Goal: Task Accomplishment & Management: Manage account settings

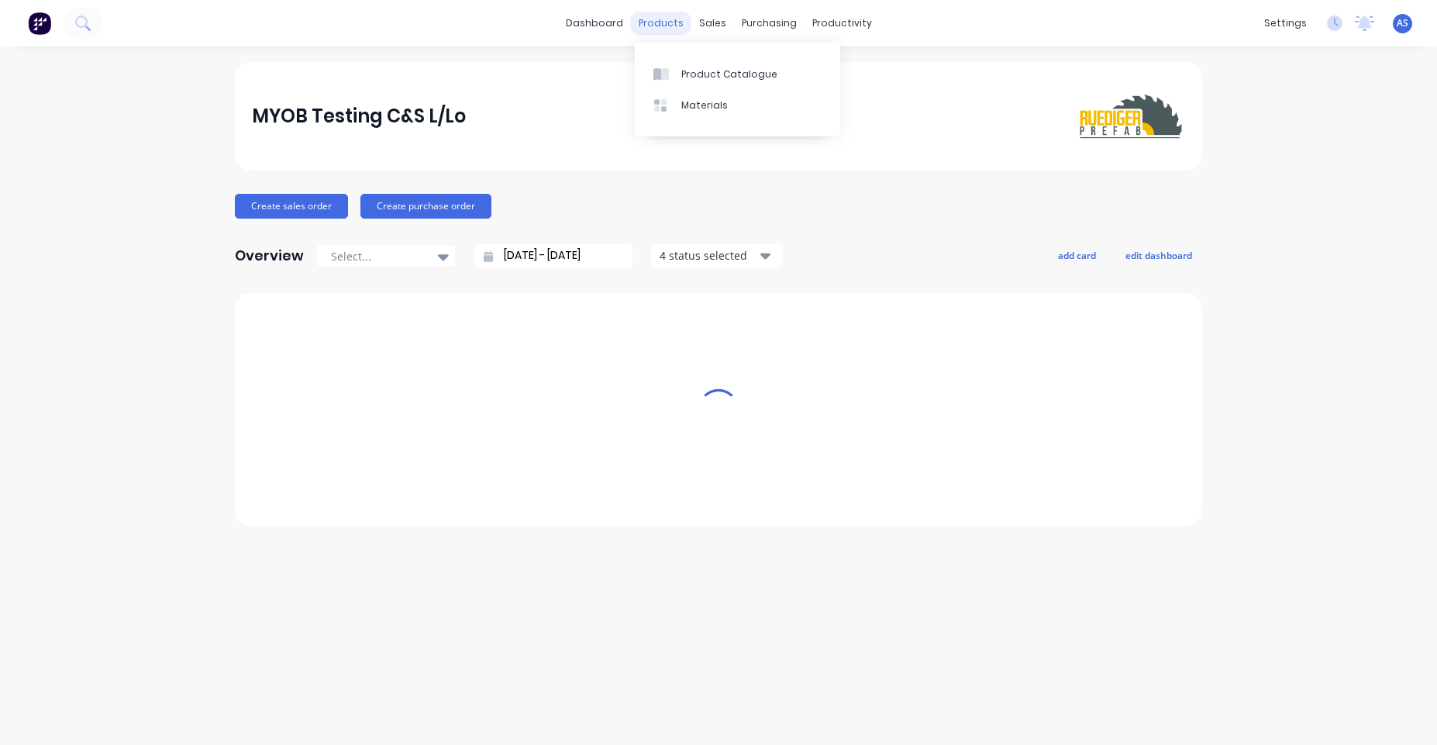
click at [663, 33] on div "products" at bounding box center [661, 23] width 60 height 23
drag, startPoint x: 719, startPoint y: 78, endPoint x: 833, endPoint y: 36, distance: 121.9
click at [842, 36] on body "dashboard products sales purchasing productivity dashboard products Product Cat…" at bounding box center [718, 372] width 1437 height 745
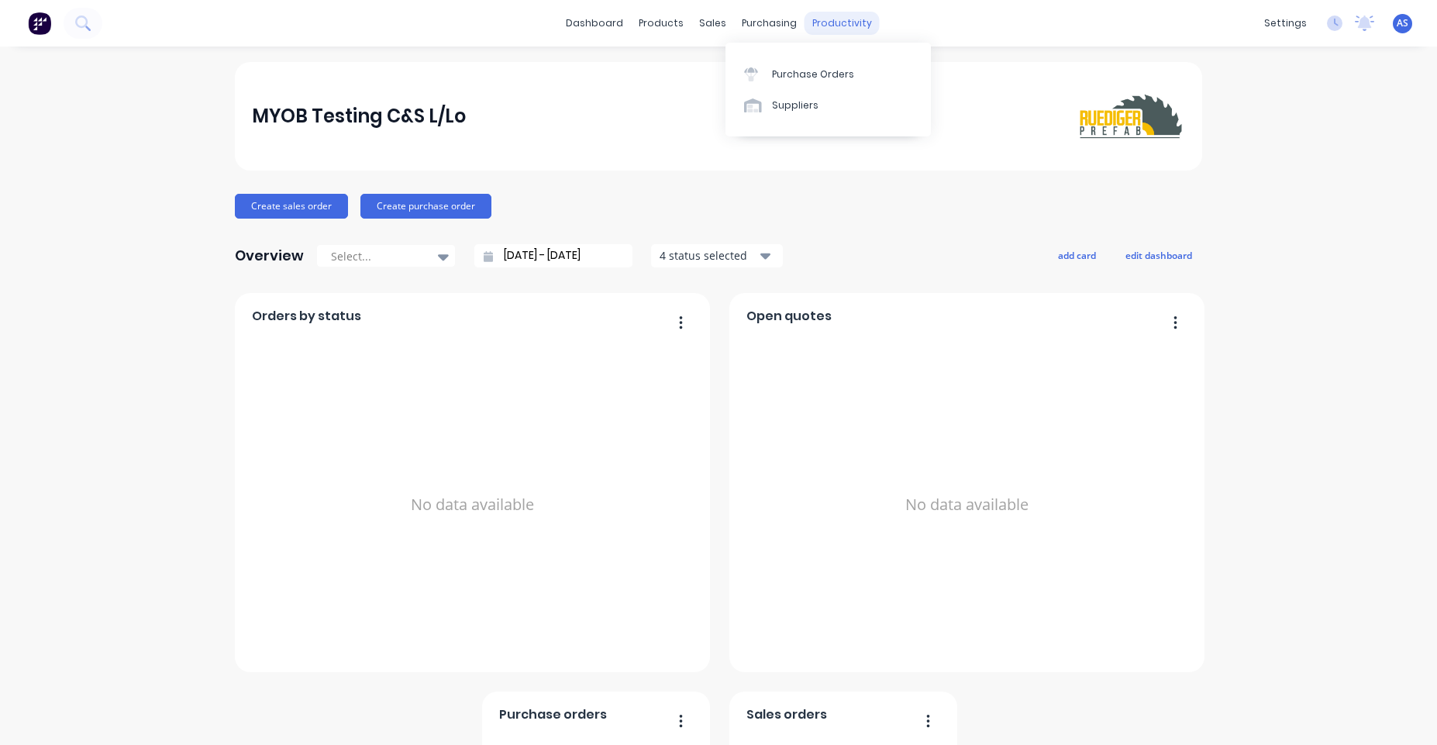
drag, startPoint x: 807, startPoint y: 74, endPoint x: 848, endPoint y: 25, distance: 63.8
click at [887, 22] on body "dashboard products sales purchasing productivity dashboard products Product Cat…" at bounding box center [718, 372] width 1437 height 745
drag, startPoint x: 857, startPoint y: 62, endPoint x: 954, endPoint y: 18, distance: 106.5
click at [954, 18] on body "dashboard products sales purchasing productivity dashboard products Product Cat…" at bounding box center [718, 372] width 1437 height 745
click at [772, 76] on div "Purchase Orders" at bounding box center [813, 74] width 82 height 14
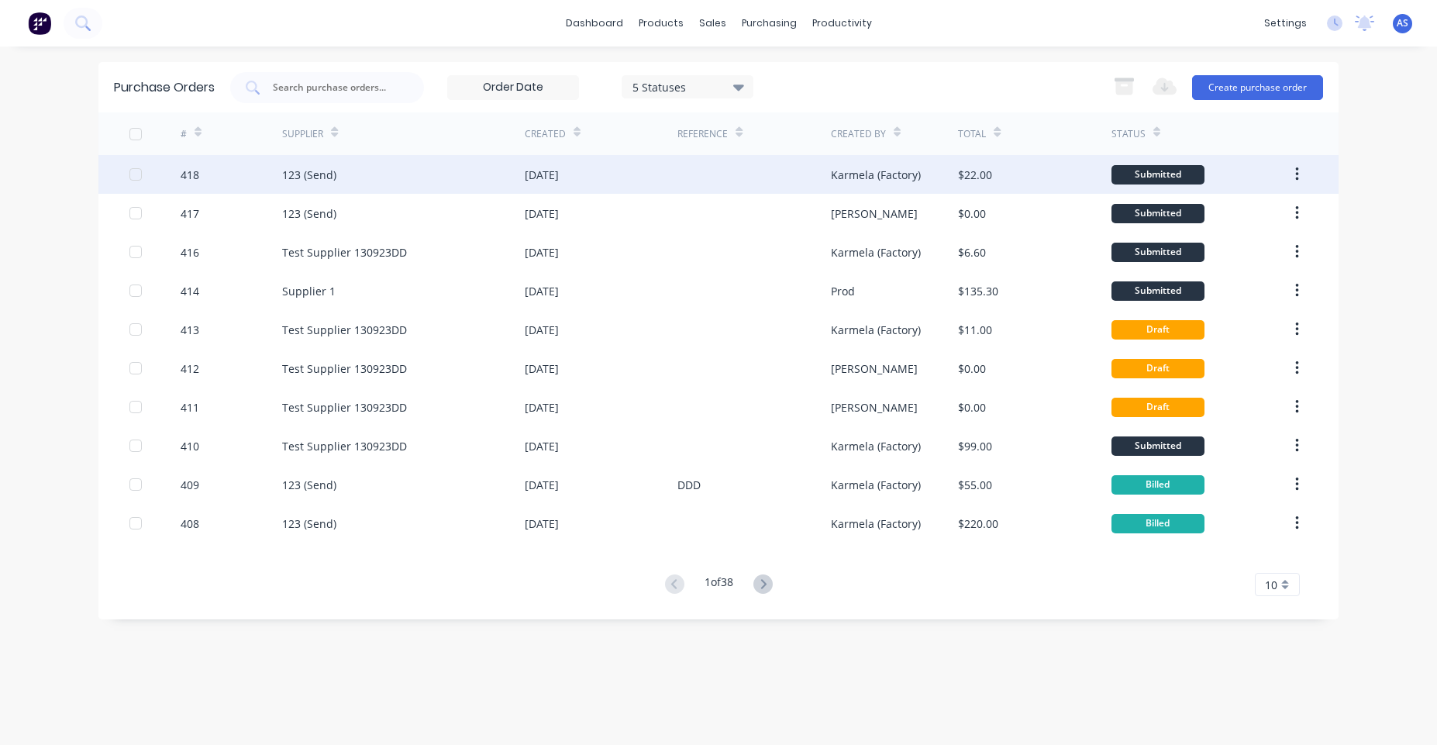
click at [559, 173] on div "26 May 2025" at bounding box center [542, 175] width 34 height 16
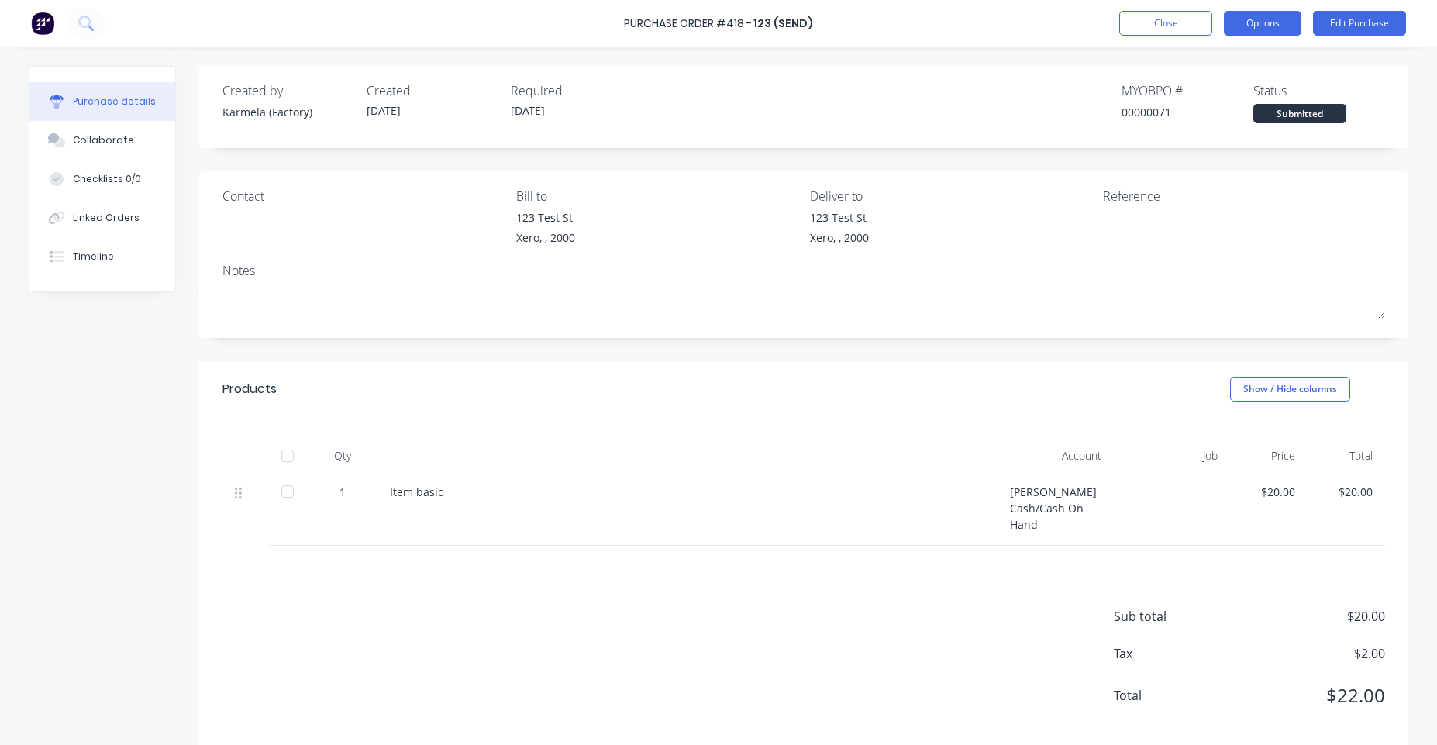
click at [1288, 32] on button "Options" at bounding box center [1263, 23] width 78 height 25
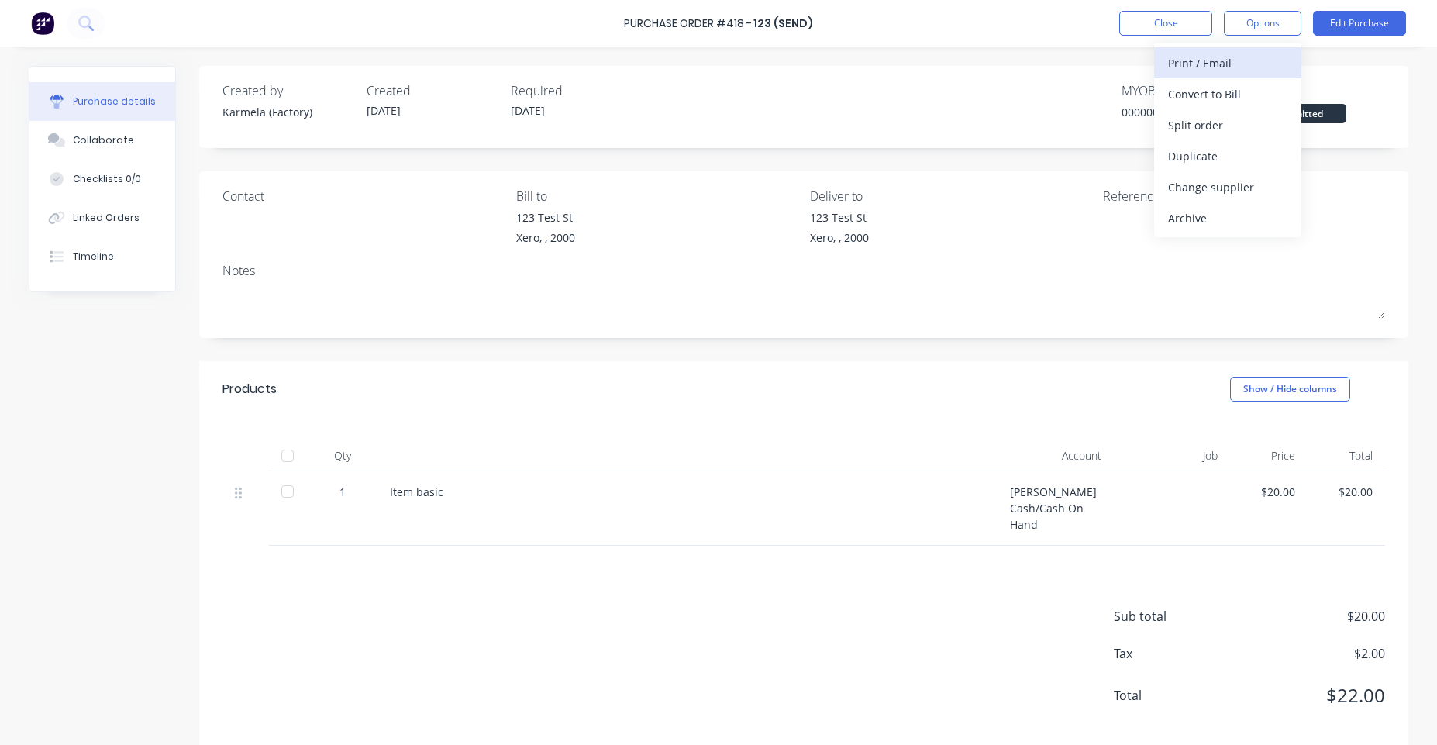
click at [1227, 64] on div "Print / Email" at bounding box center [1227, 63] width 119 height 22
click at [1168, 102] on div "With pricing" at bounding box center [1227, 94] width 119 height 22
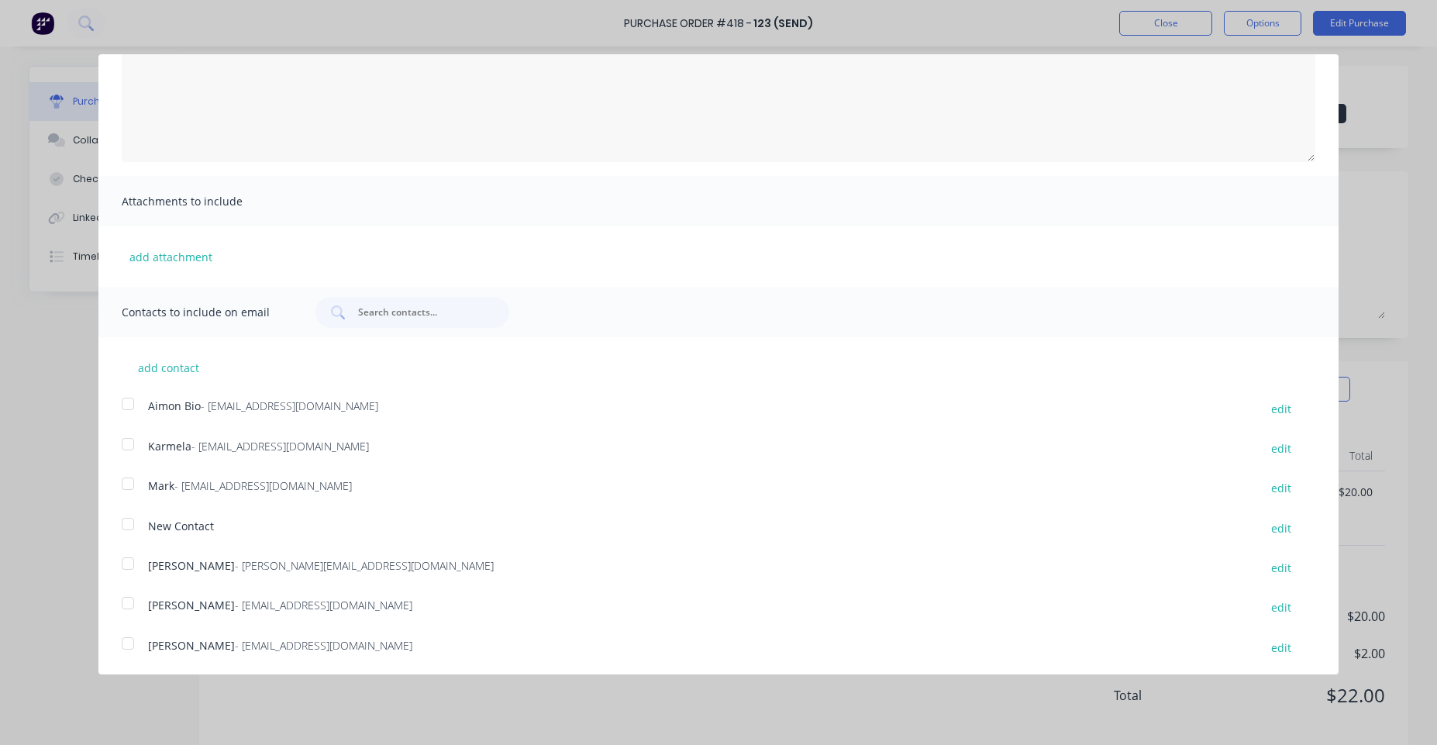
scroll to position [204, 0]
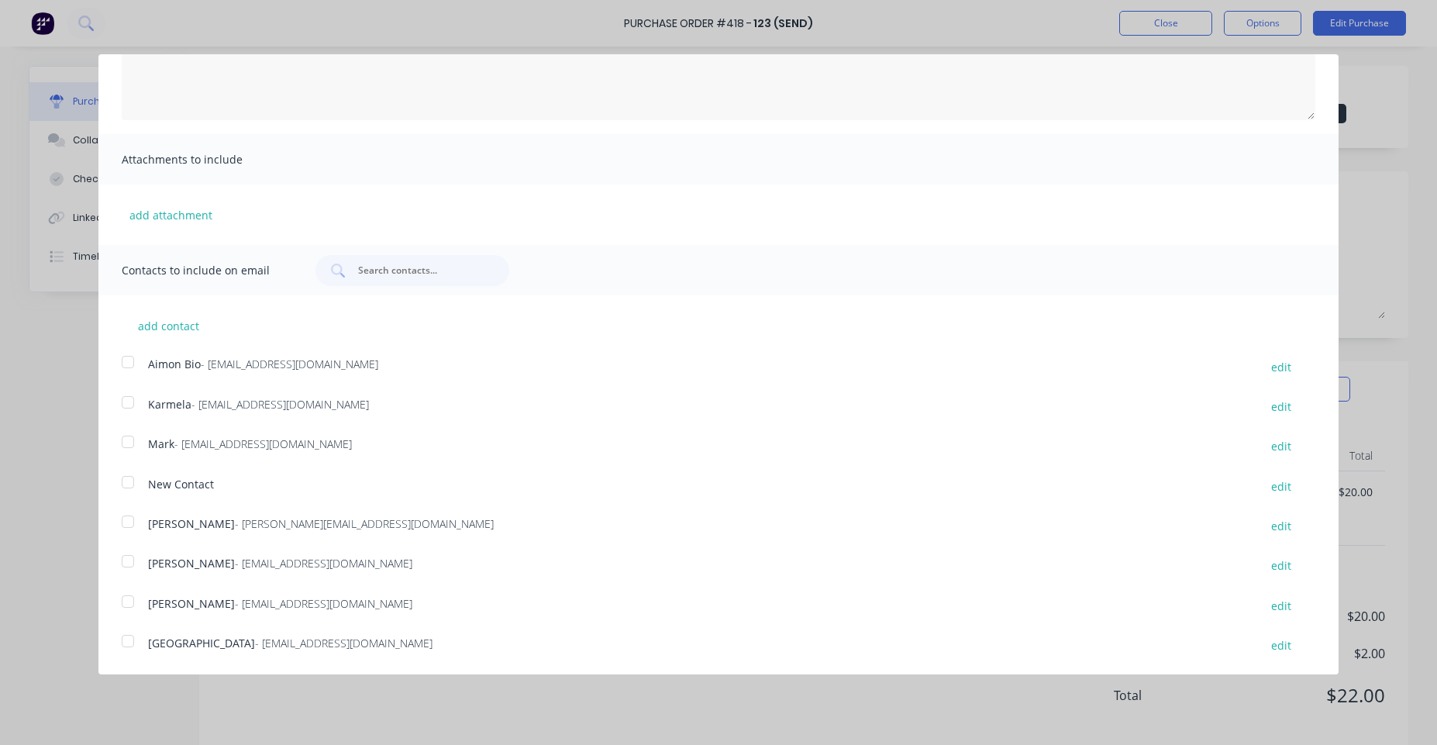
click at [75, 459] on div "Purchase Order Close Options Customise email content Attachments to include add…" at bounding box center [718, 372] width 1437 height 745
click at [1164, 36] on div "Purchase Order Close Options Customise email content Attachments to include add…" at bounding box center [718, 372] width 1437 height 745
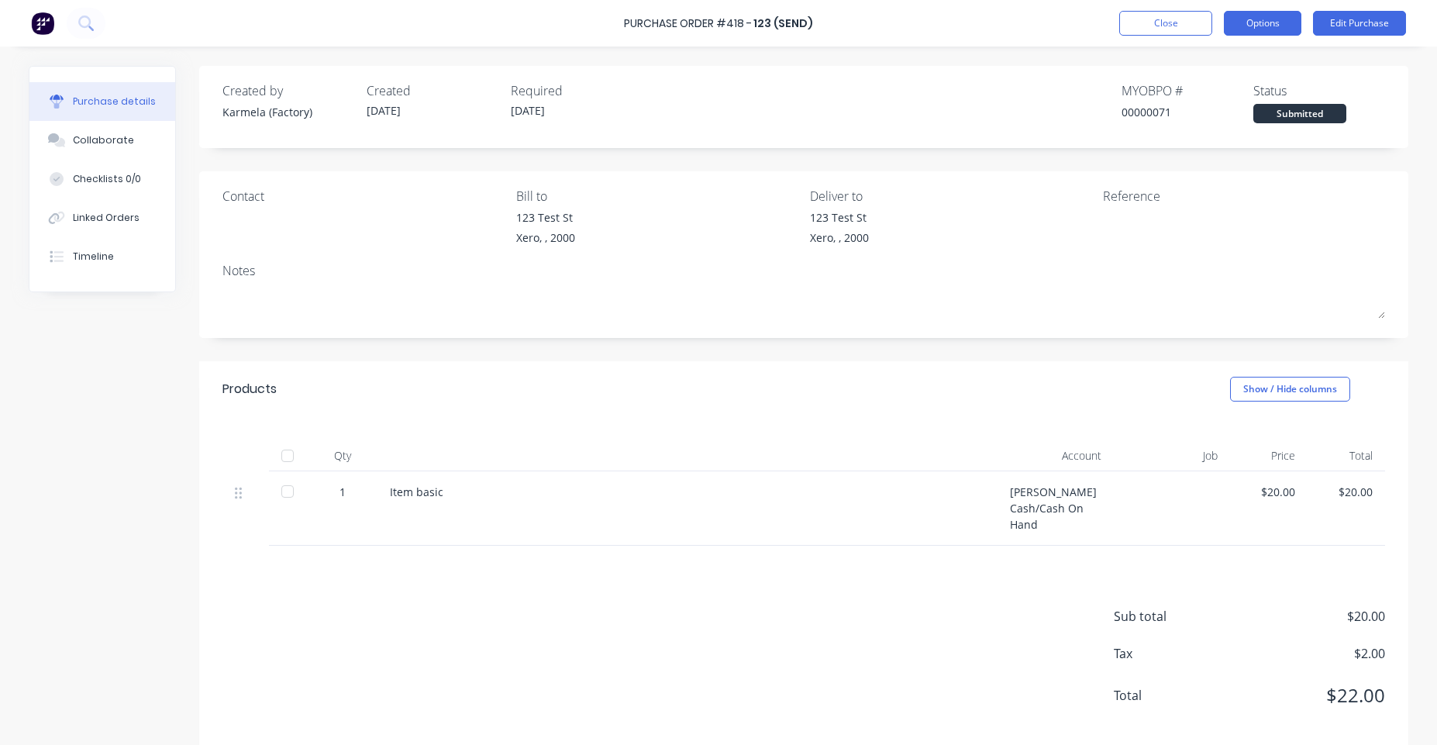
click at [1276, 26] on button "Options" at bounding box center [1263, 23] width 78 height 25
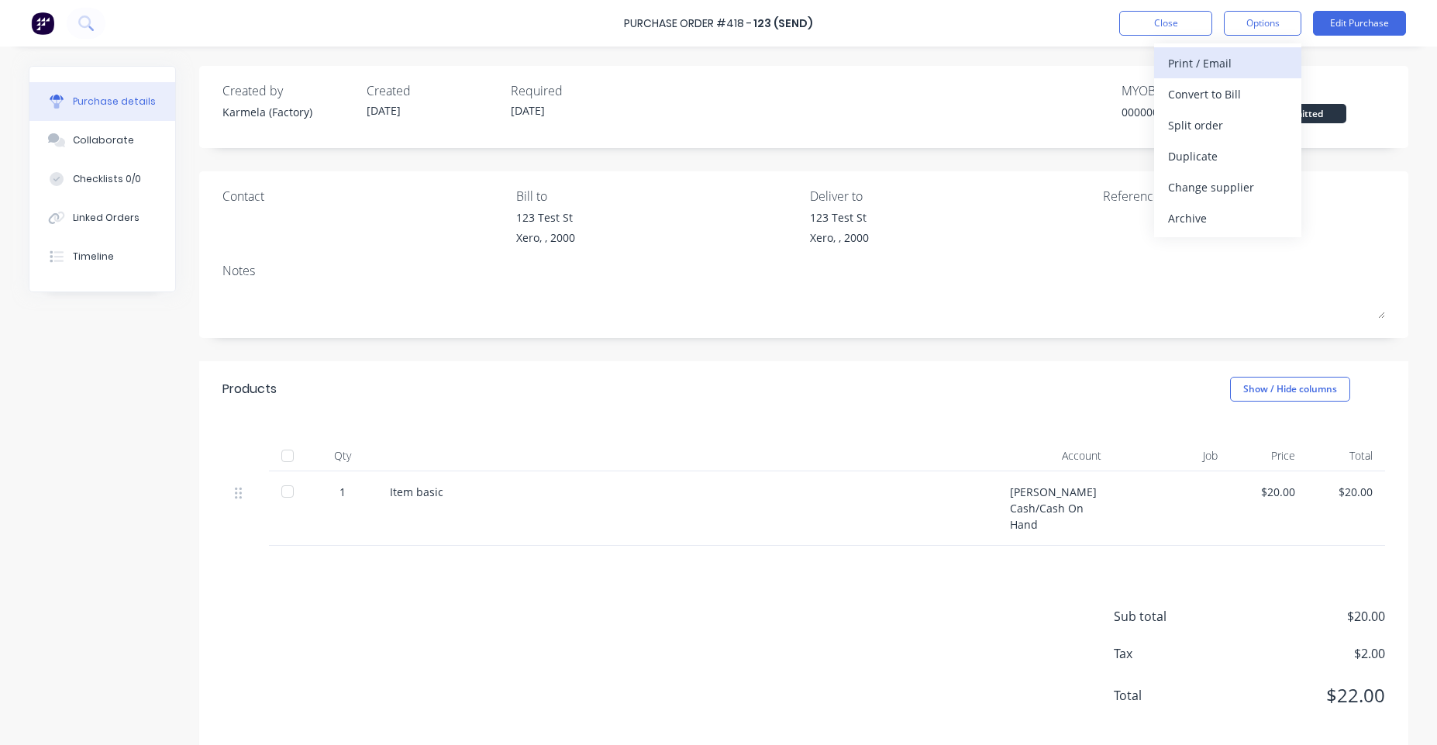
click at [1227, 64] on div "Print / Email" at bounding box center [1227, 63] width 119 height 22
click at [1189, 89] on div "With pricing" at bounding box center [1227, 94] width 119 height 22
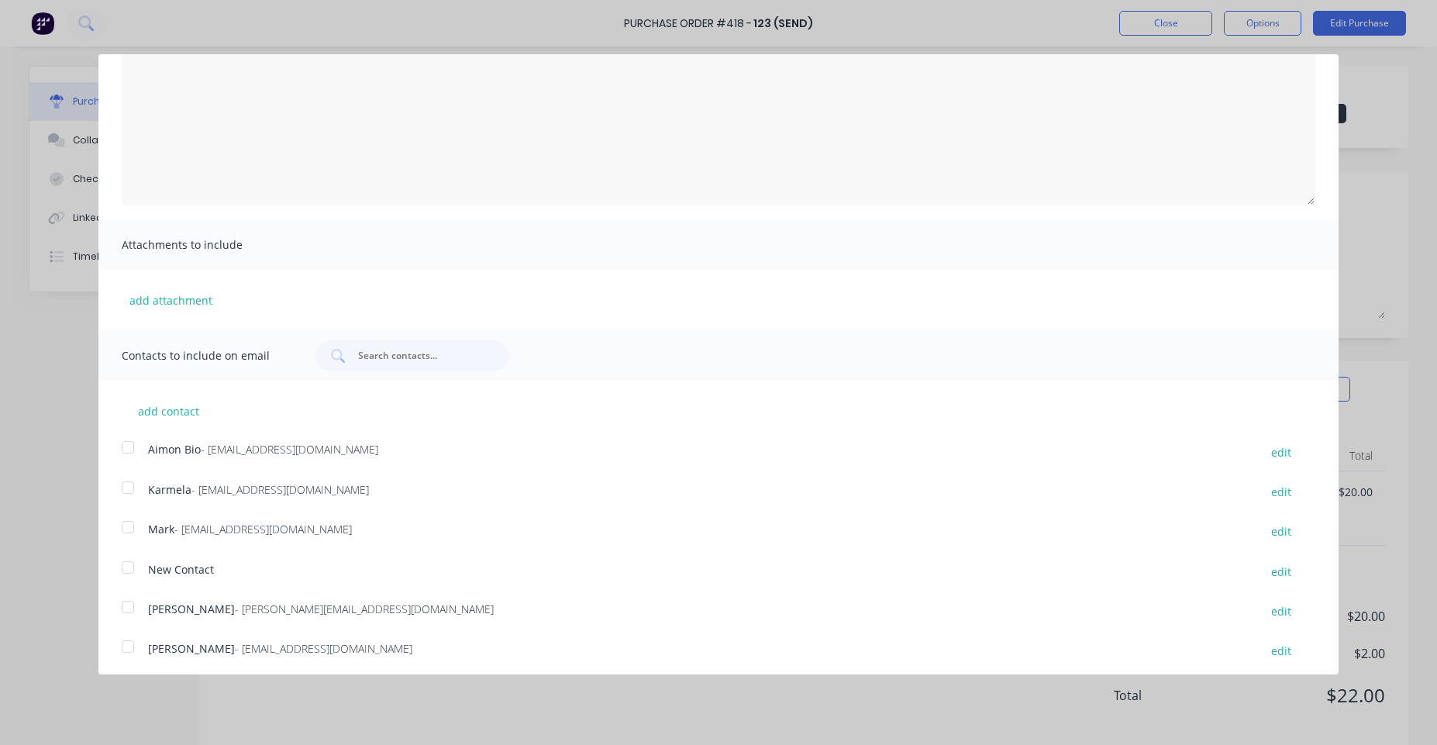
scroll to position [111, 0]
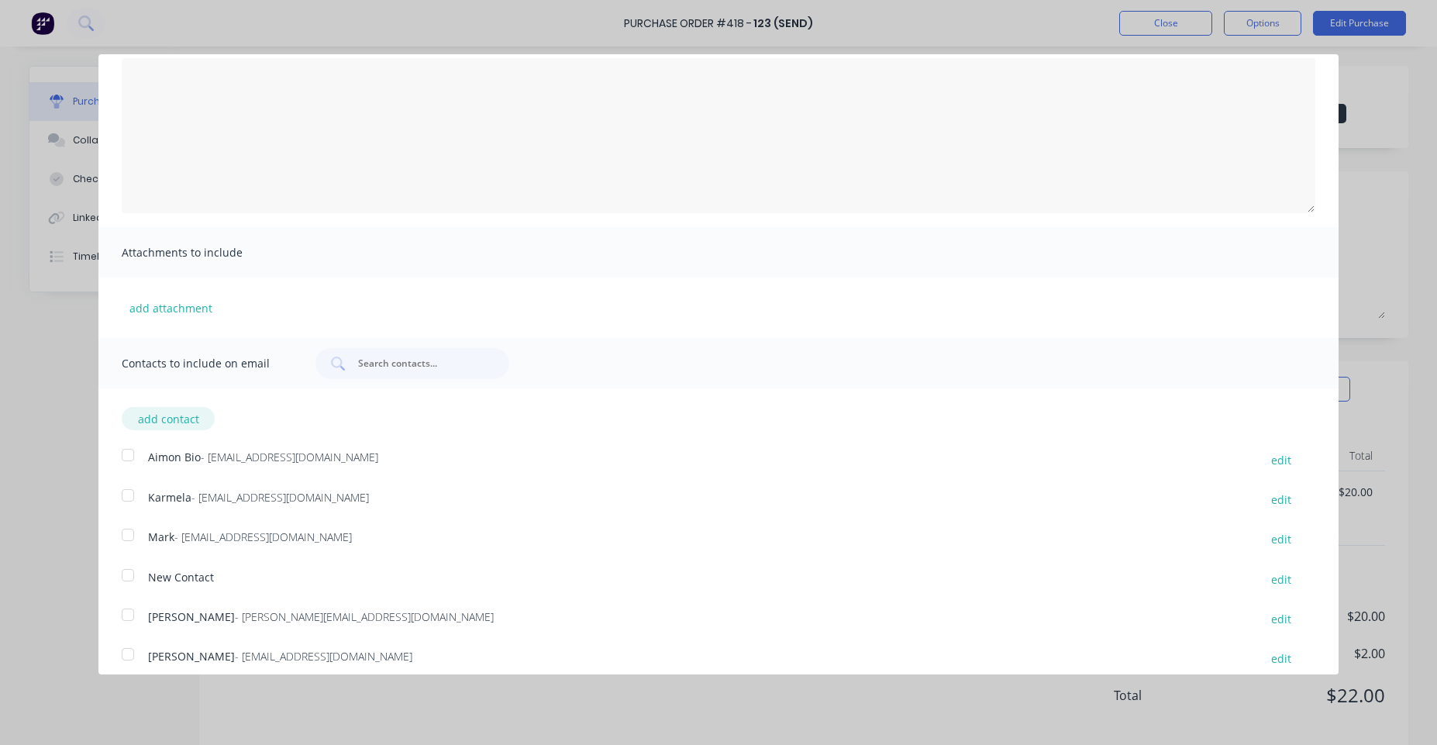
click at [176, 418] on button "add contact" at bounding box center [168, 418] width 93 height 23
select select "AU"
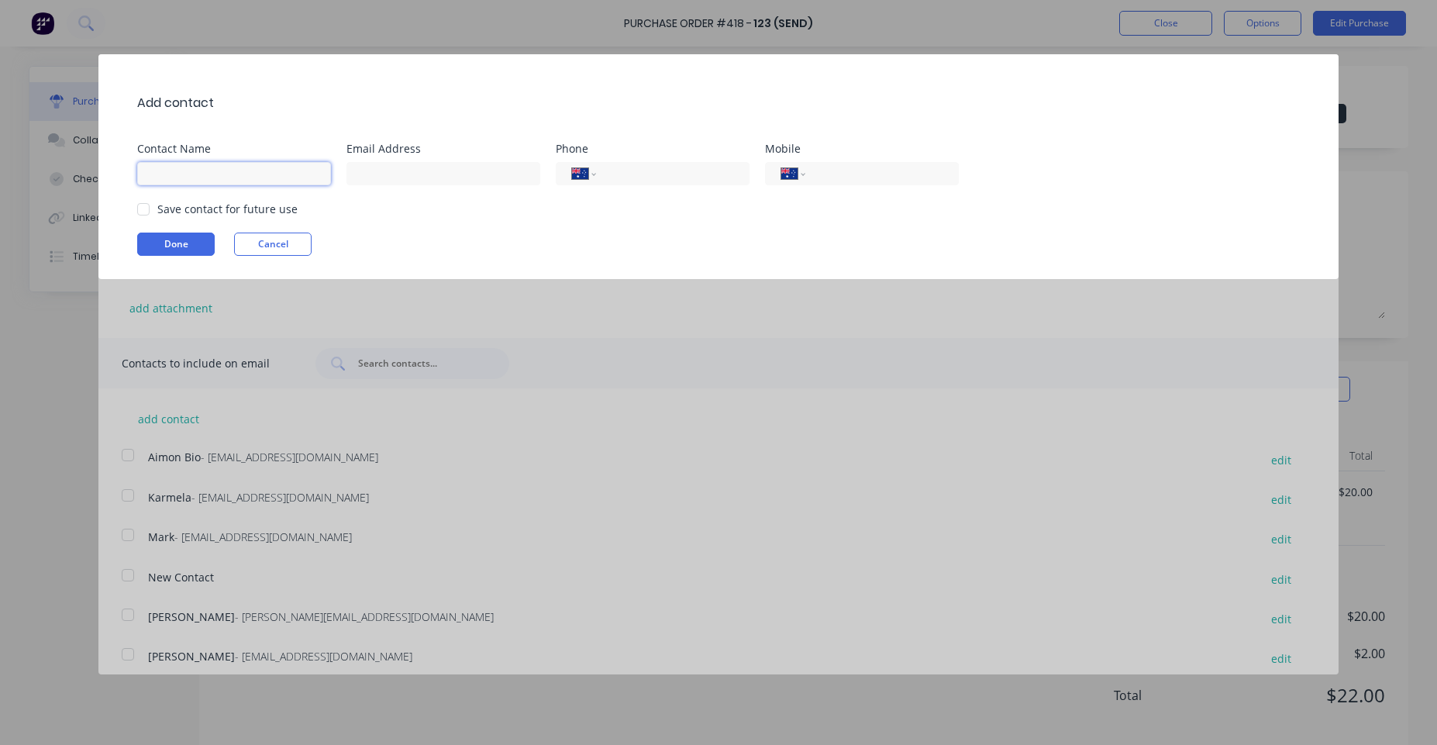
click at [256, 182] on input at bounding box center [234, 173] width 194 height 23
type input "s"
type input "Syd"
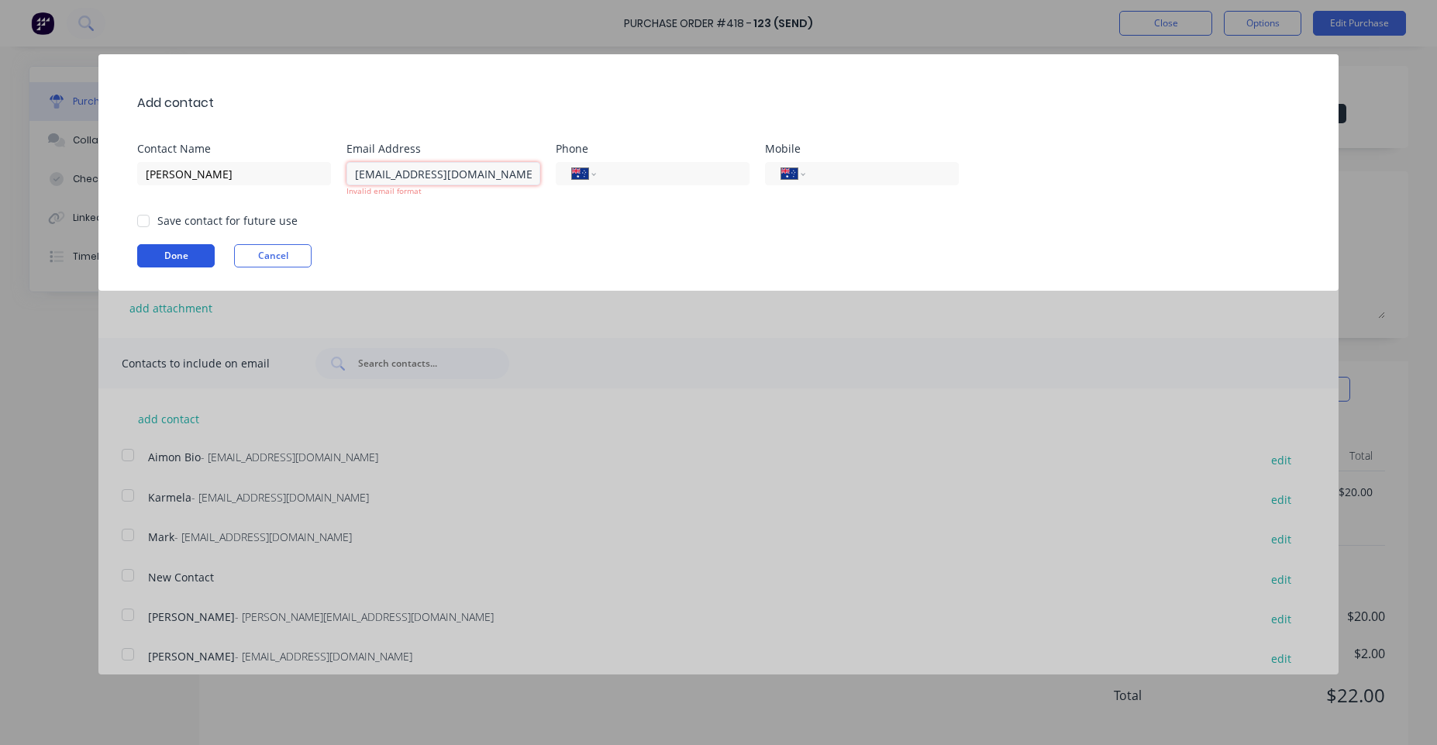
type input "sydney@factor.com"
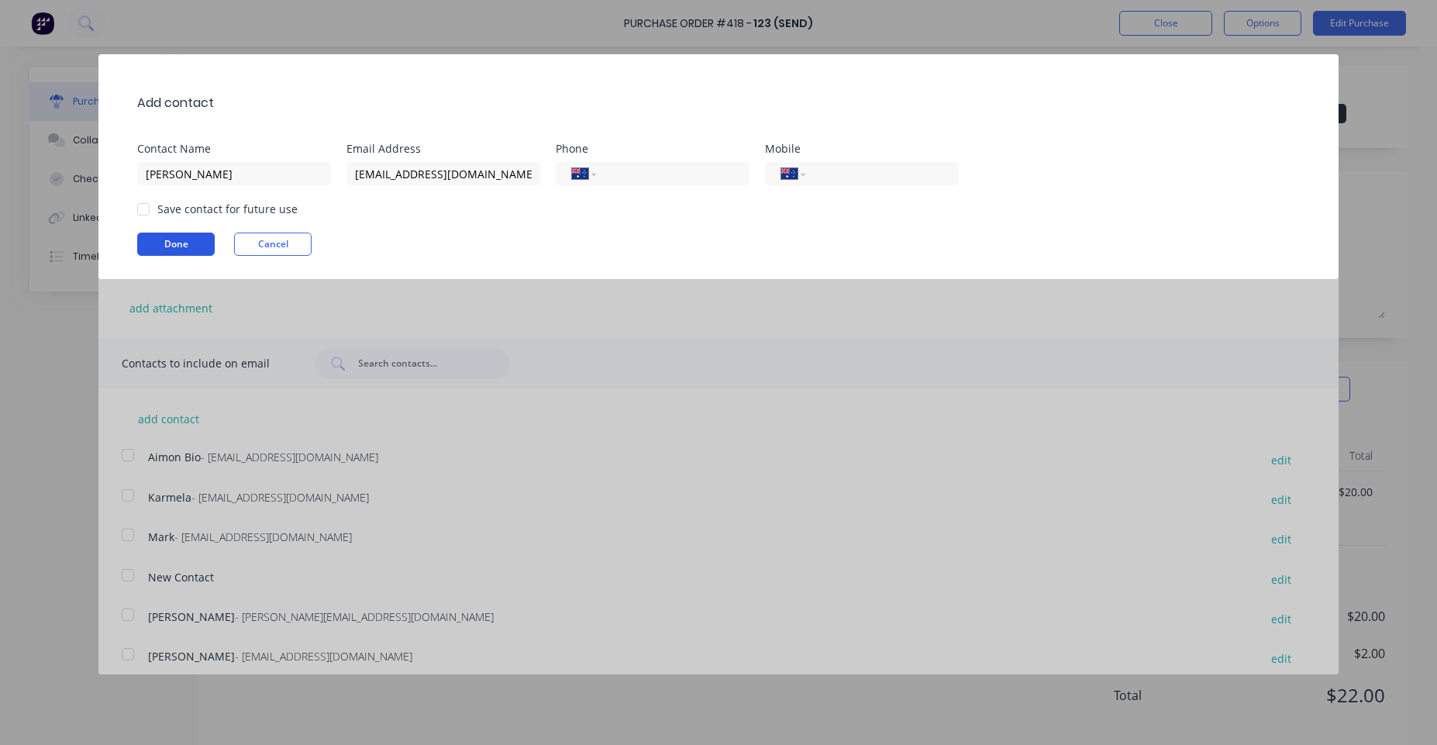
click at [188, 250] on button "Done" at bounding box center [176, 244] width 78 height 23
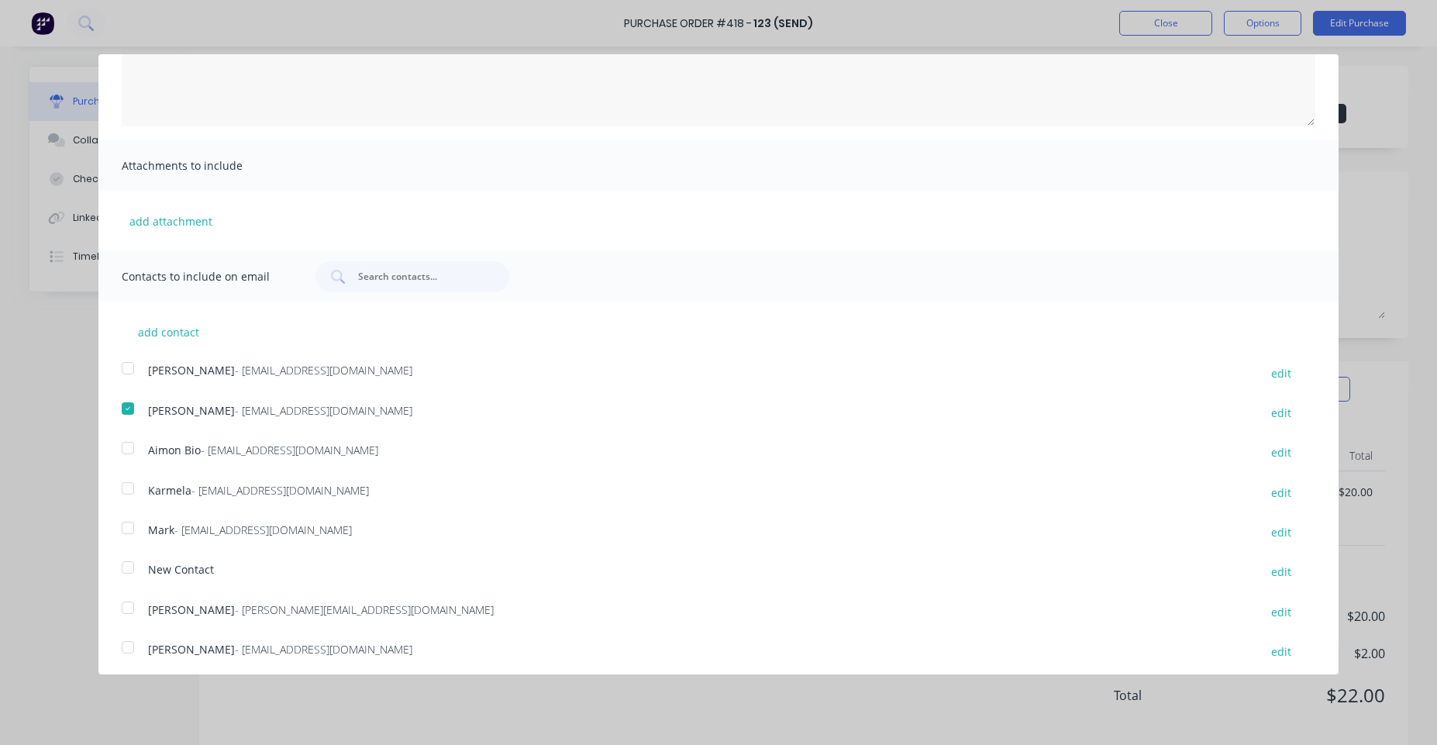
scroll to position [204, 0]
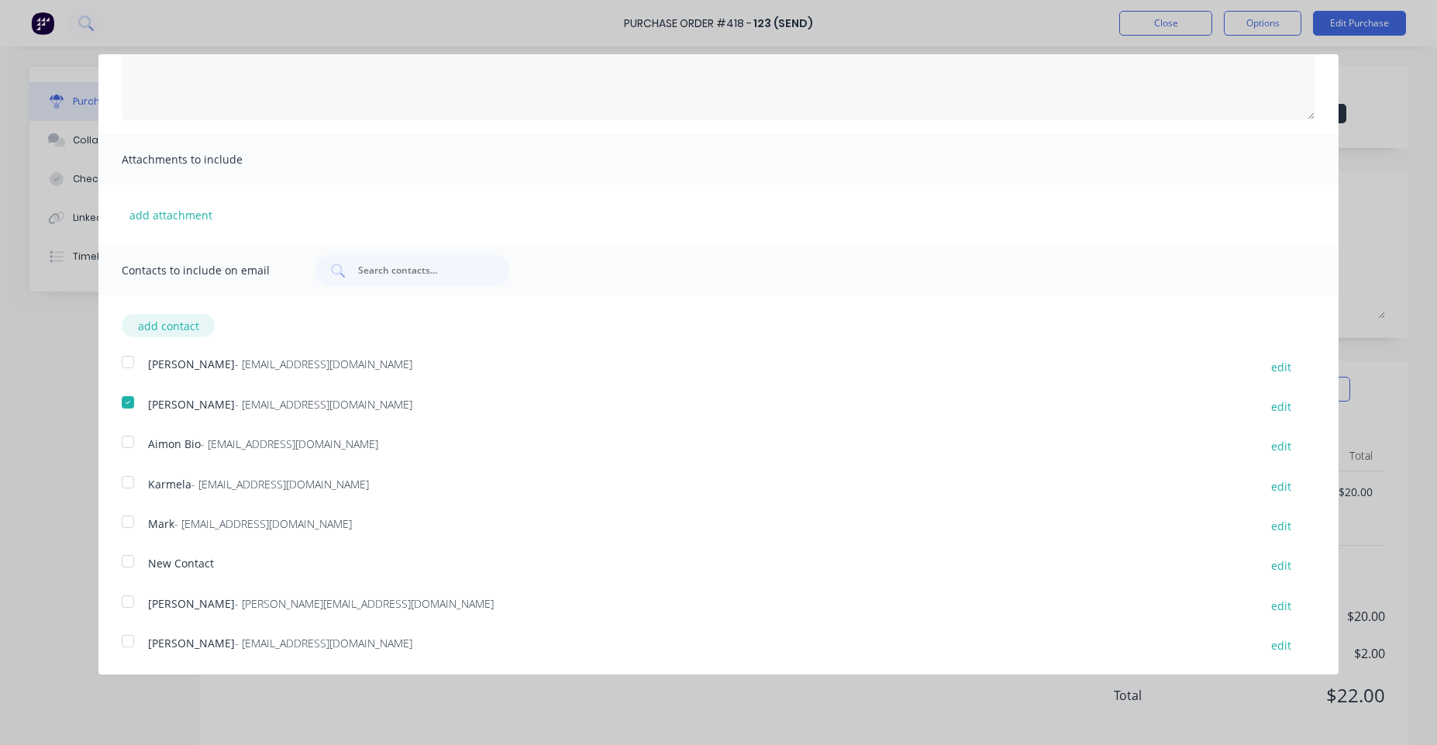
click at [165, 321] on button "add contact" at bounding box center [168, 325] width 93 height 23
select select "AU"
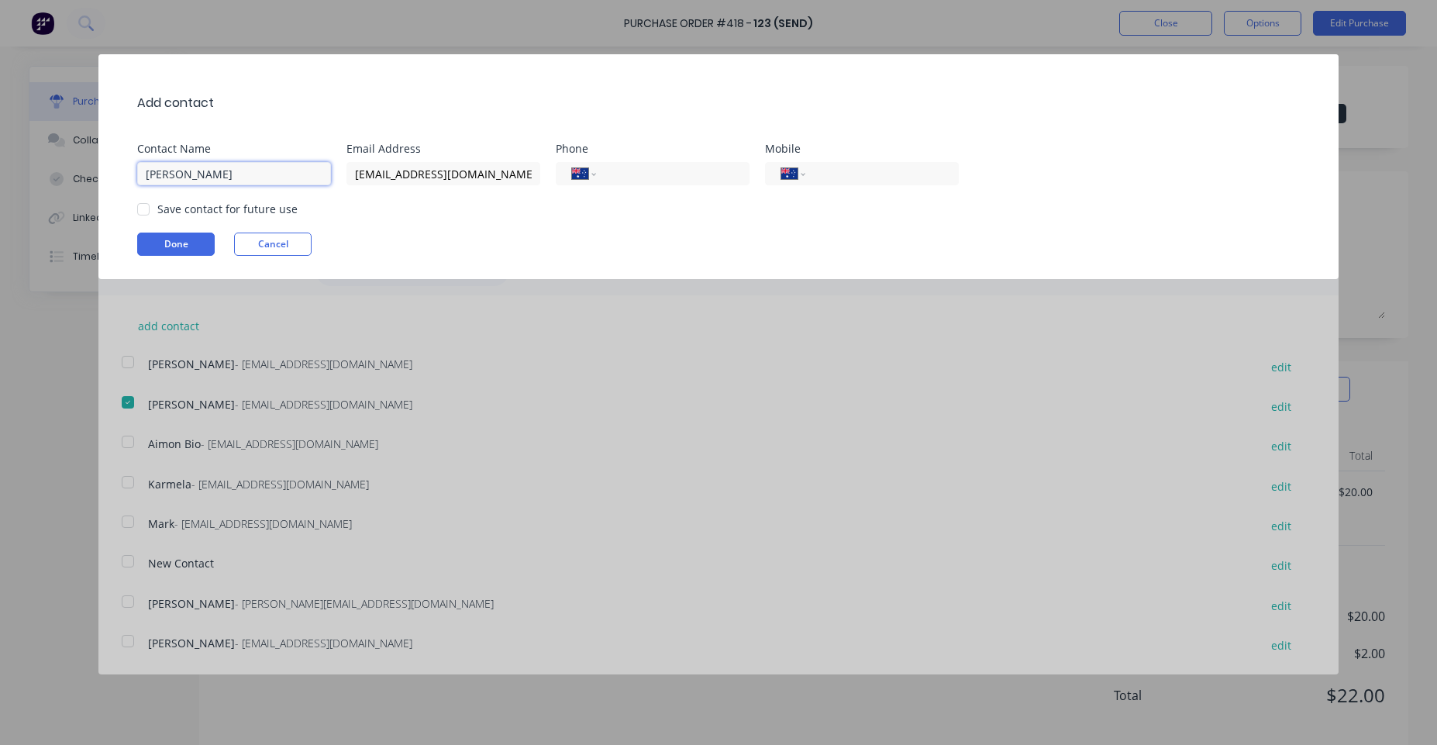
click at [302, 178] on input "Syd" at bounding box center [234, 173] width 194 height 23
type input "Syd333"
click at [195, 243] on button "Done" at bounding box center [176, 244] width 78 height 23
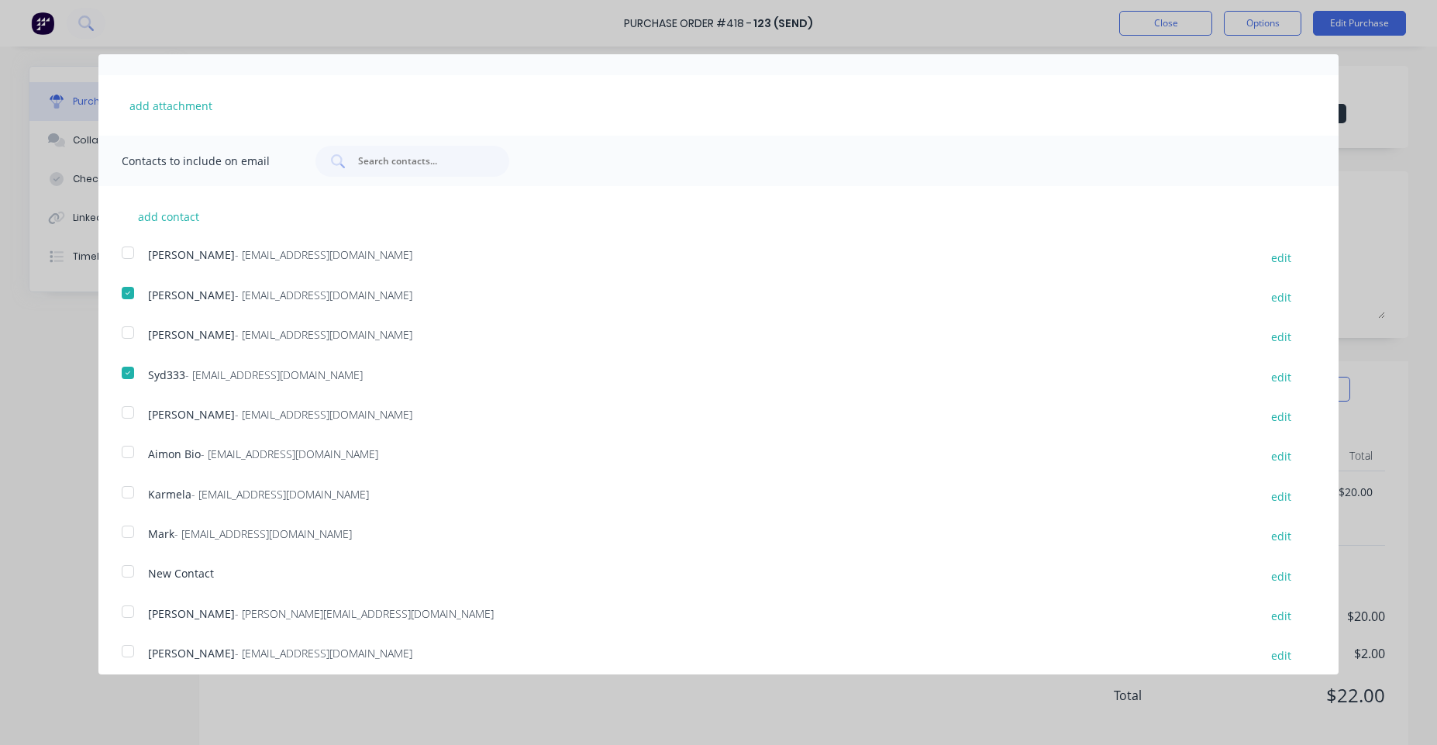
scroll to position [310, 0]
drag, startPoint x: 130, startPoint y: 610, endPoint x: 122, endPoint y: 602, distance: 11.5
click at [127, 612] on div at bounding box center [127, 614] width 31 height 31
click at [130, 577] on div at bounding box center [127, 574] width 31 height 31
click at [132, 530] on div at bounding box center [127, 534] width 31 height 31
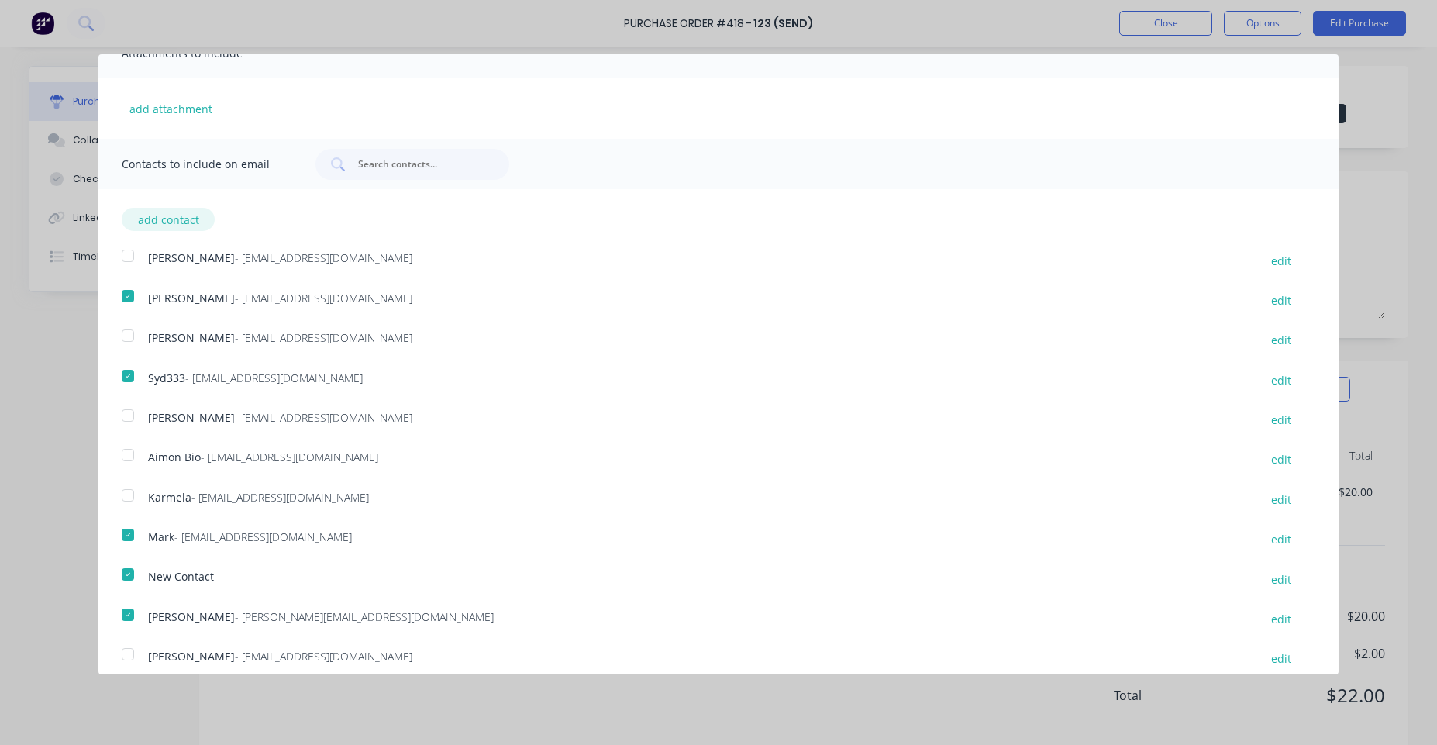
click at [181, 224] on button "add contact" at bounding box center [168, 219] width 93 height 23
select select "AU"
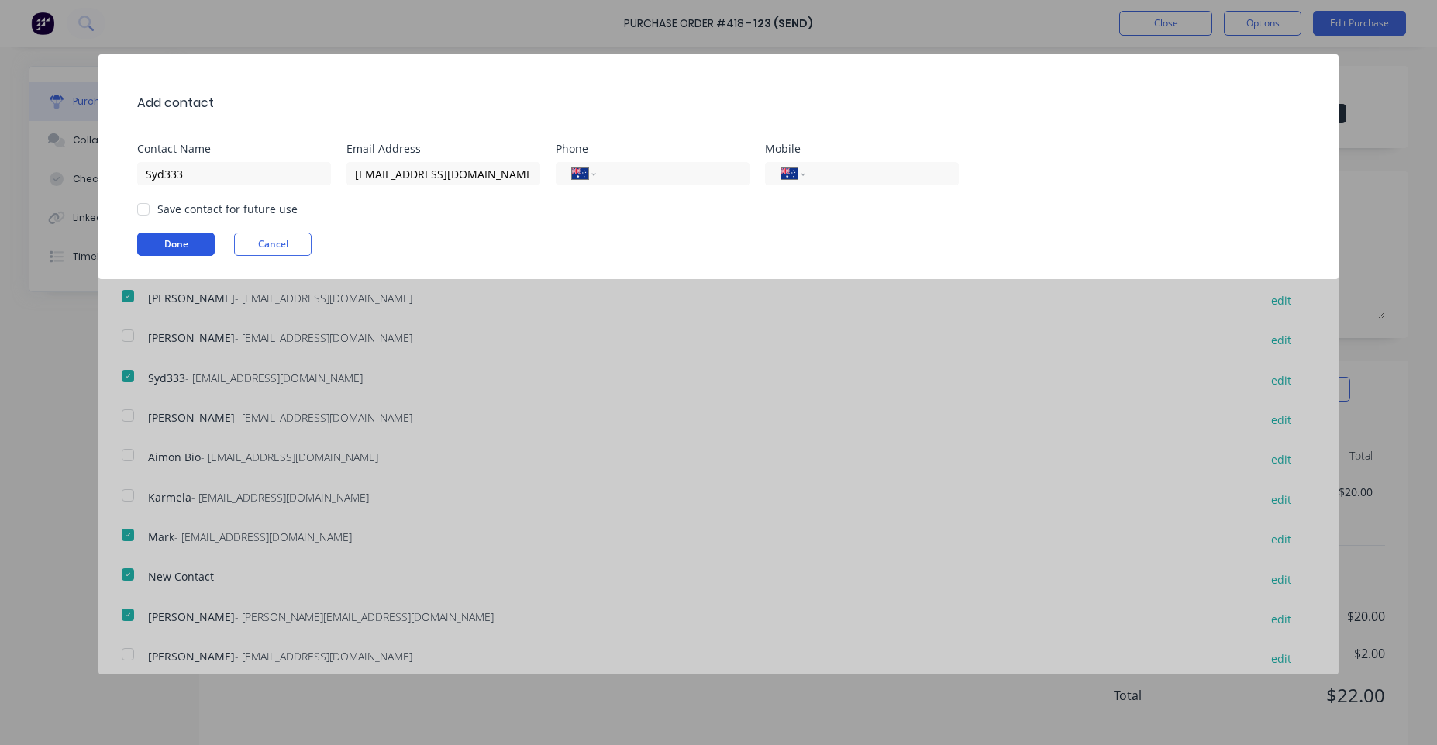
click at [207, 243] on button "Done" at bounding box center [176, 244] width 78 height 23
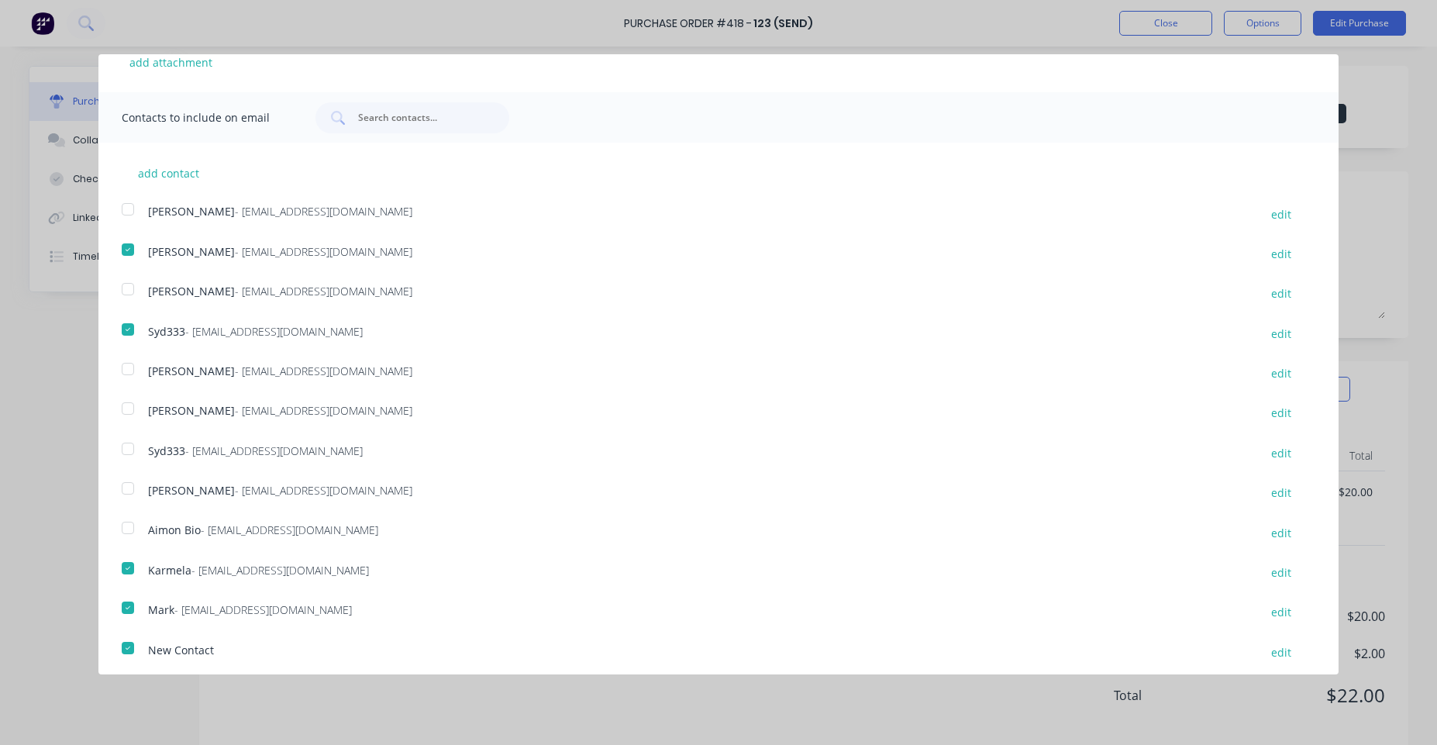
scroll to position [243, 0]
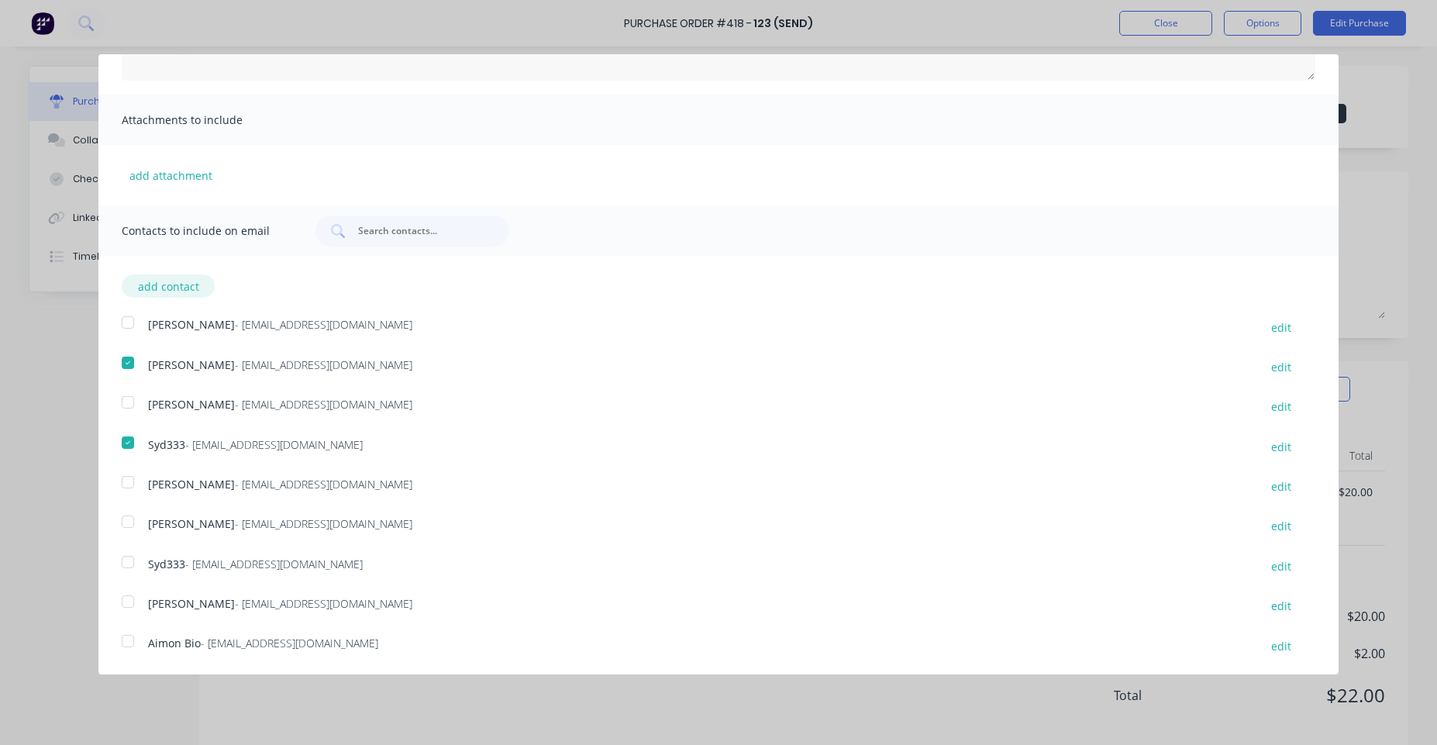
click at [183, 279] on button "add contact" at bounding box center [168, 285] width 93 height 23
select select "AU"
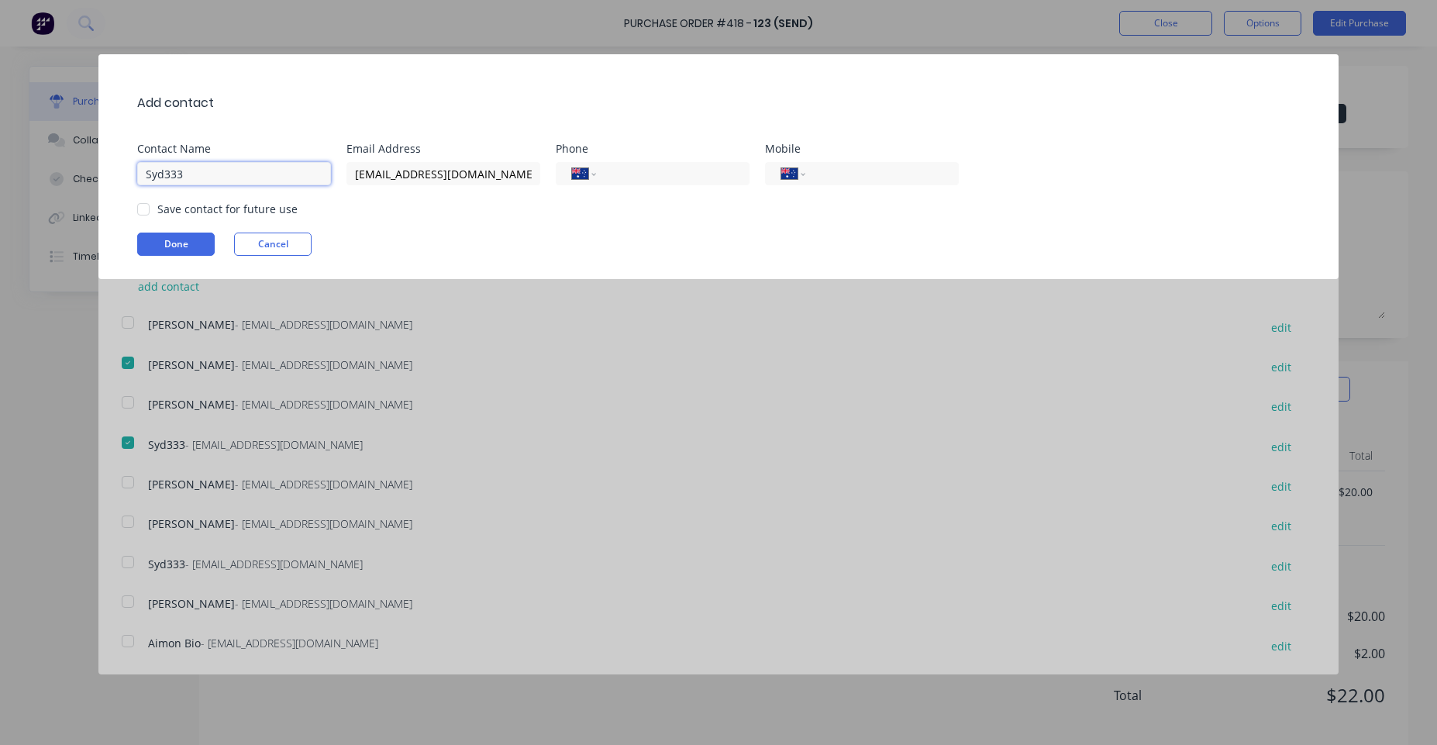
click at [267, 183] on input "Syd333" at bounding box center [234, 173] width 194 height 23
type input "Syd33312"
click at [203, 244] on button "Done" at bounding box center [176, 244] width 78 height 23
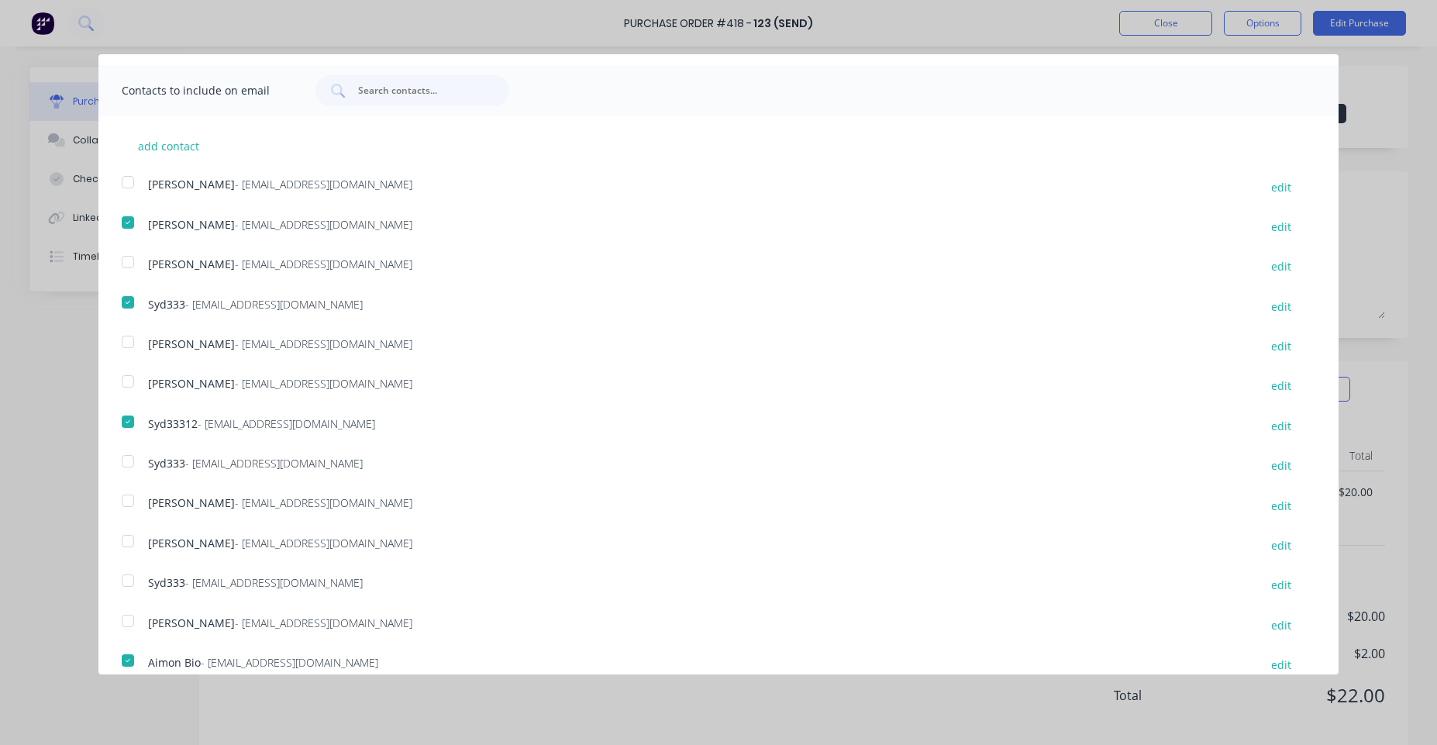
scroll to position [310, 0]
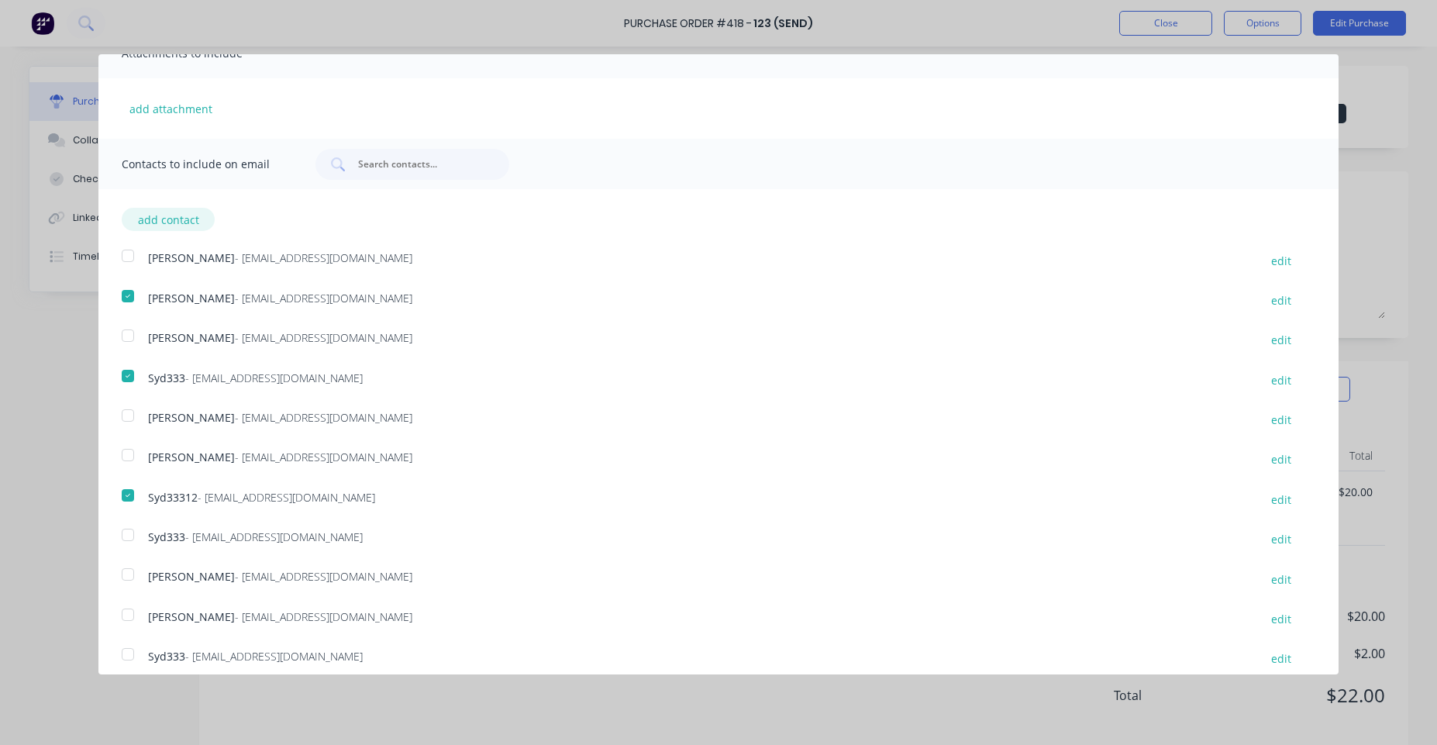
click at [163, 211] on button "add contact" at bounding box center [168, 219] width 93 height 23
select select "AU"
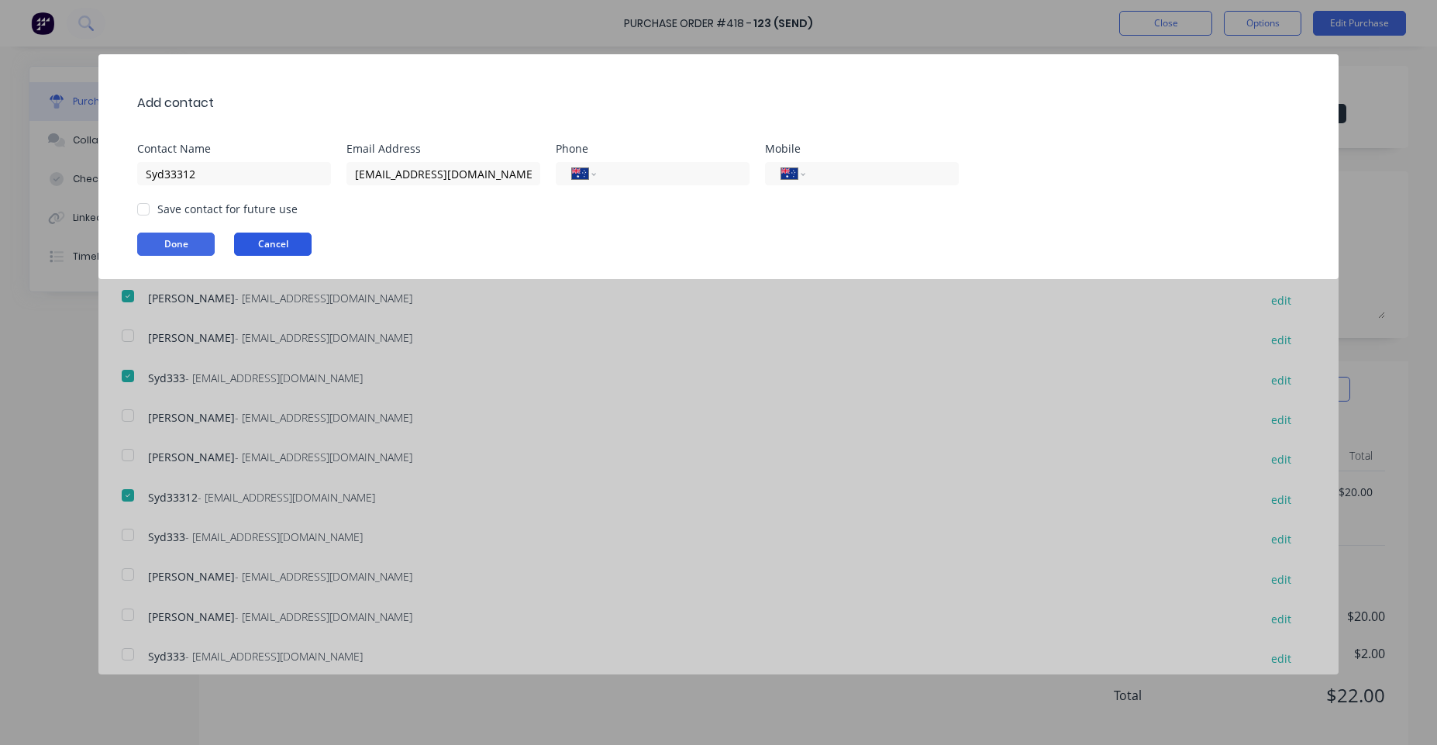
click at [274, 235] on button "Cancel" at bounding box center [273, 244] width 78 height 23
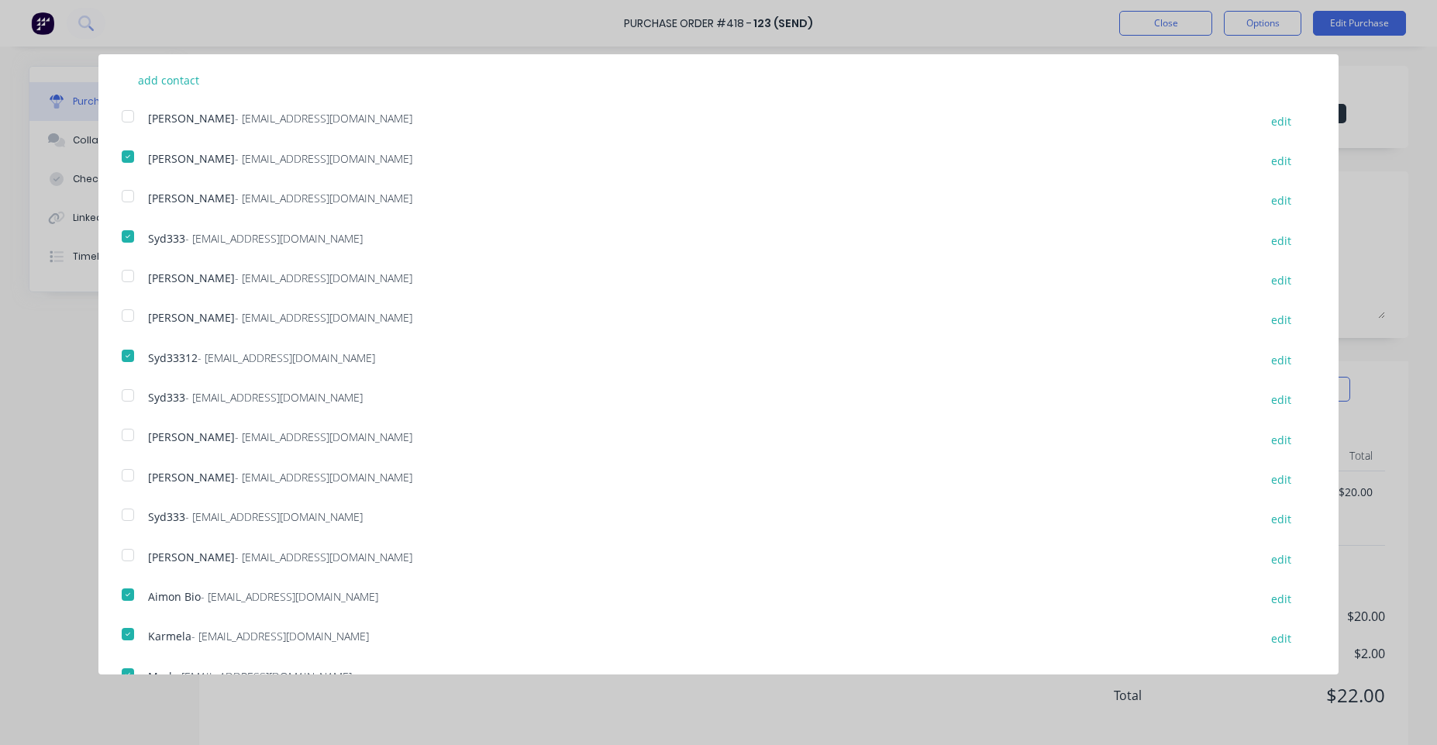
scroll to position [403, 0]
